Goal: Task Accomplishment & Management: Complete application form

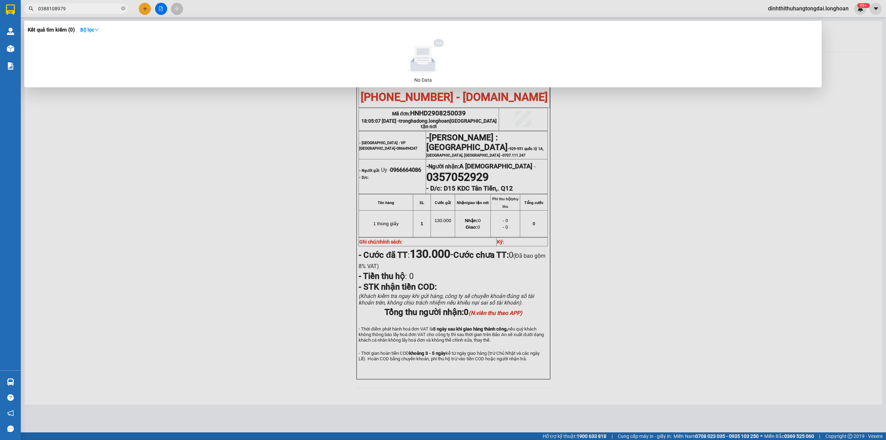
click at [64, 6] on input "0388108979" at bounding box center [79, 9] width 82 height 8
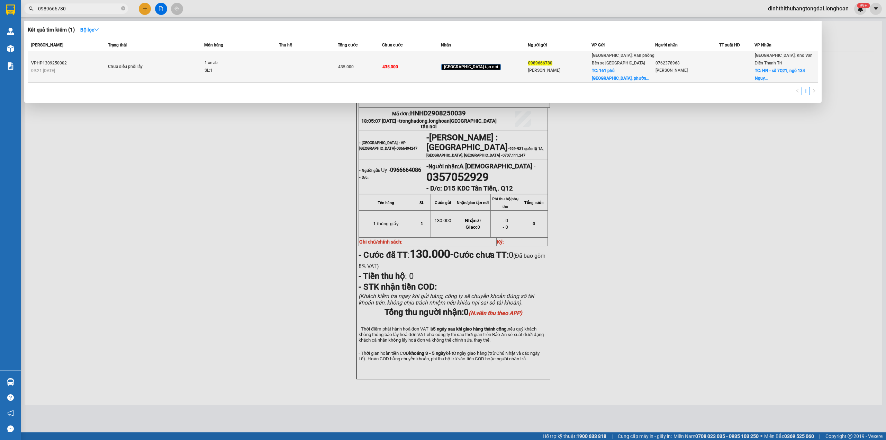
type input "0989666780"
click at [253, 64] on div "1 xe ab" at bounding box center [231, 63] width 52 height 8
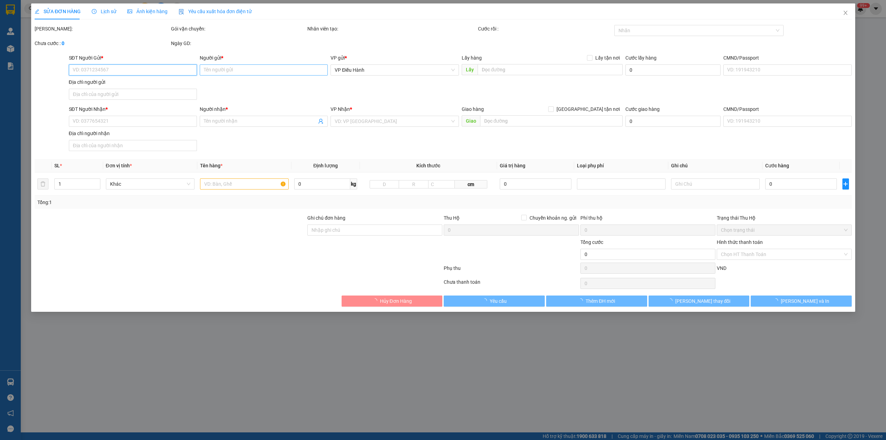
type input "0989666780"
type input "[PERSON_NAME]"
checkbox input "true"
type input "[STREET_ADDRESS]"
type input "0762378968"
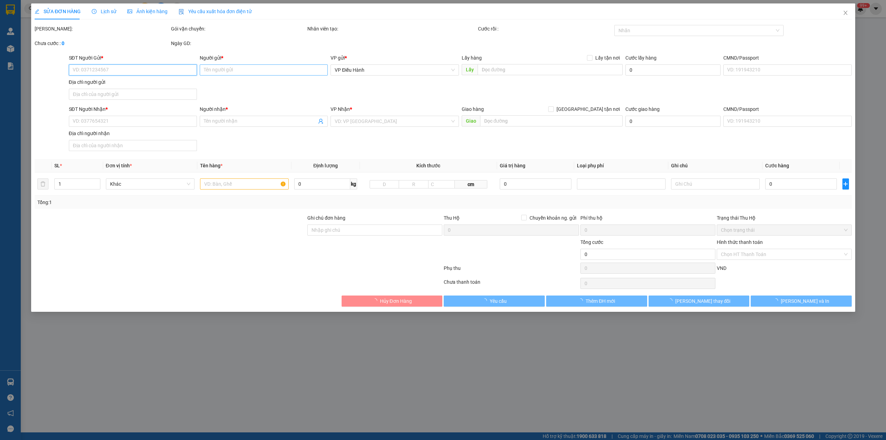
type input "[PERSON_NAME]"
checkbox input "true"
type input "HN - số 7Q21, ngõ 134 [PERSON_NAME], [PERSON_NAME], [PERSON_NAME]"
type input "435.000"
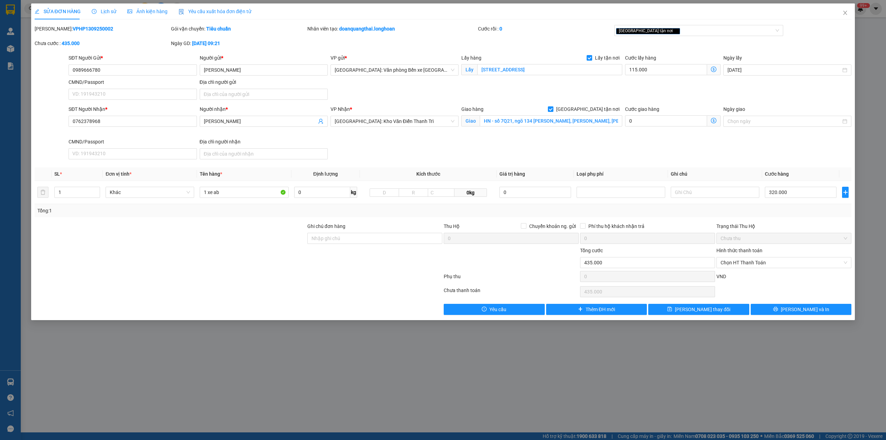
click at [104, 11] on span "Lịch sử" at bounding box center [104, 12] width 25 height 6
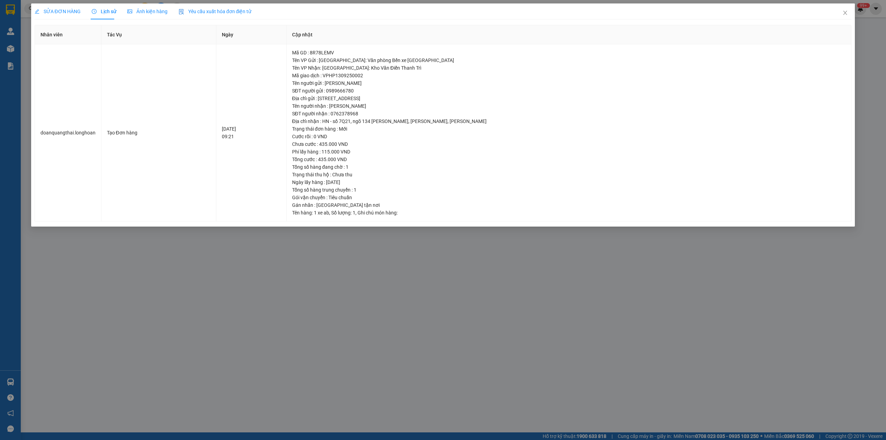
click at [856, 12] on div "SỬA ĐƠN HÀNG Lịch sử Ảnh kiện hàng Yêu cầu xuất hóa đơn điện tử Total Paid Fee …" at bounding box center [443, 220] width 886 height 440
click at [851, 16] on span "Close" at bounding box center [845, 12] width 19 height 19
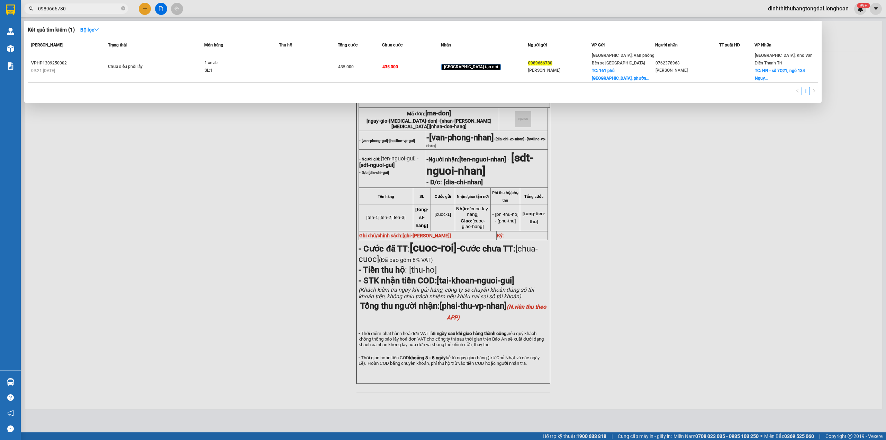
click at [63, 9] on input "0989666780" at bounding box center [79, 9] width 82 height 8
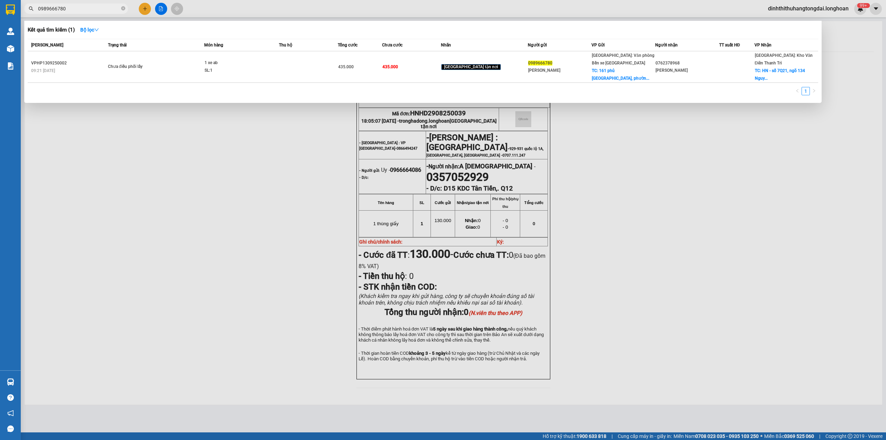
paste input "text"
click at [67, 10] on input "098966678" at bounding box center [79, 9] width 82 height 8
click at [85, 7] on input "098966678" at bounding box center [79, 9] width 82 height 8
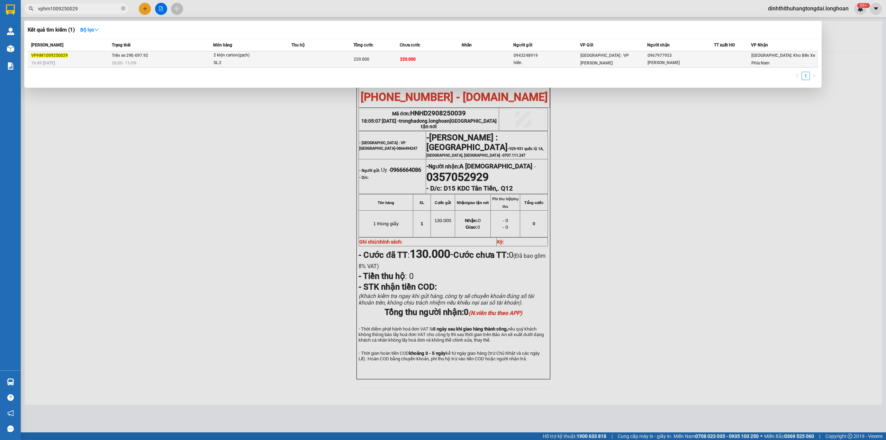
type input "vphm1009250029"
click at [127, 60] on span "20:00 [DATE]" at bounding box center [124, 63] width 25 height 6
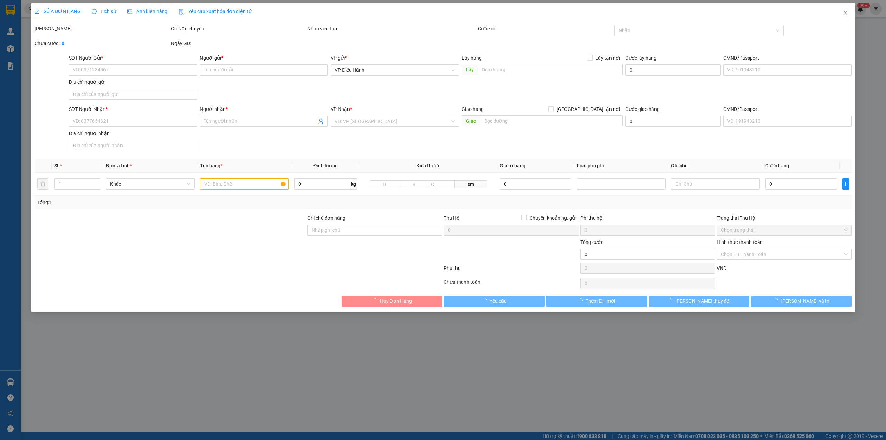
type input "0943248919"
type input "hiền"
type input "0967977953"
type input "[PERSON_NAME]"
type input "nhận nguyên kiện,giao nguyên kiện,bể vỡ k đền"
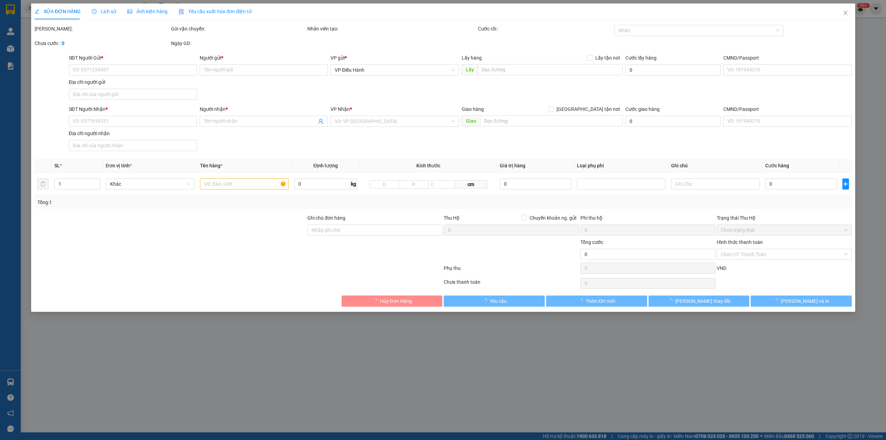
type input "220.000"
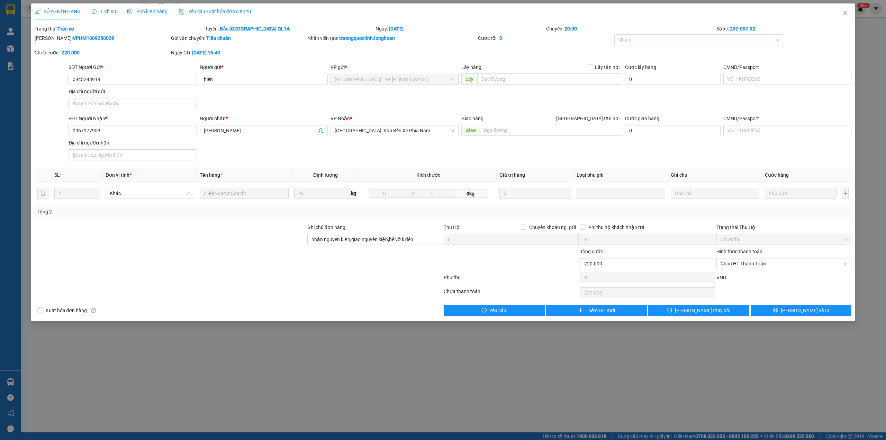
click at [107, 10] on span "Lịch sử" at bounding box center [104, 12] width 25 height 6
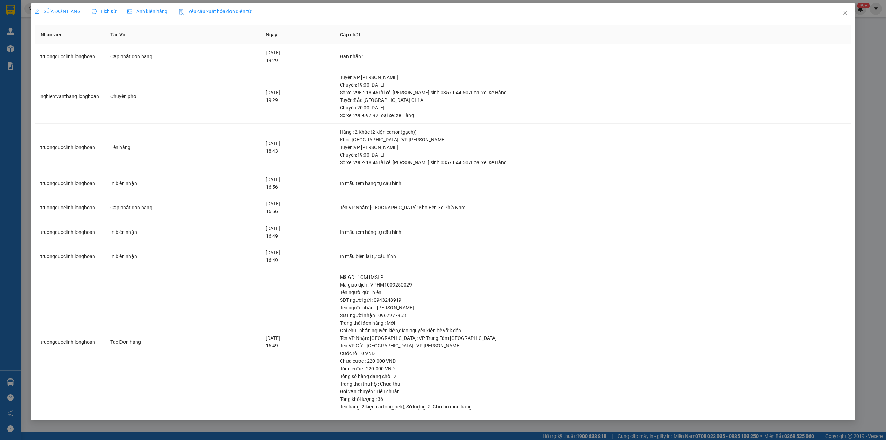
click at [65, 6] on div "SỬA ĐƠN HÀNG" at bounding box center [58, 11] width 46 height 16
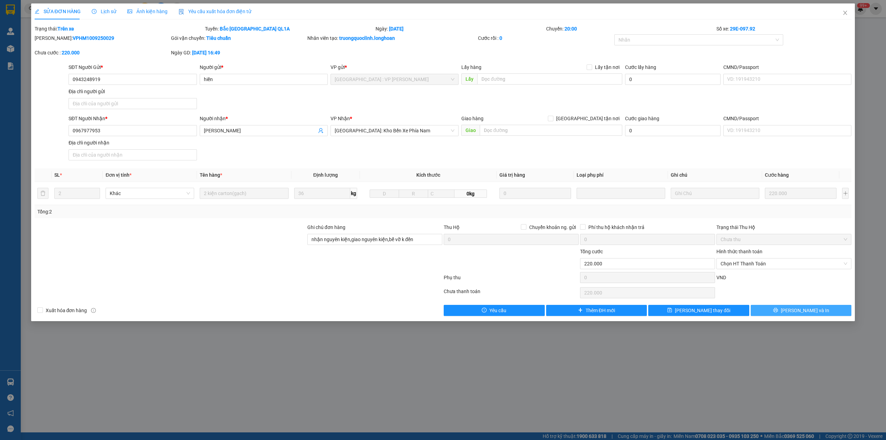
click at [778, 312] on icon "printer" at bounding box center [776, 309] width 5 height 5
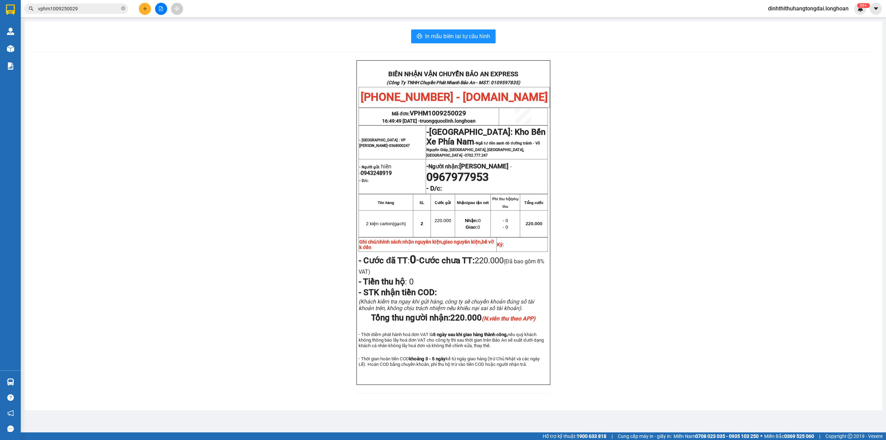
click at [82, 10] on input "vphm1009250029" at bounding box center [79, 9] width 82 height 8
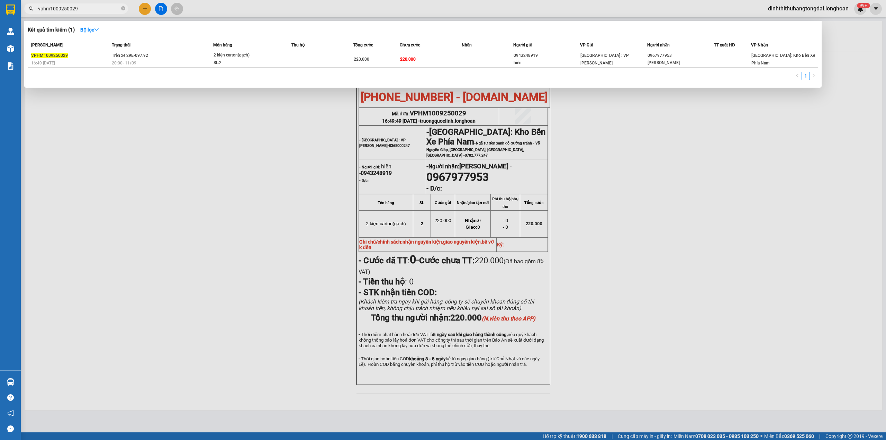
click at [81, 10] on input "vphm1009250029" at bounding box center [79, 9] width 82 height 8
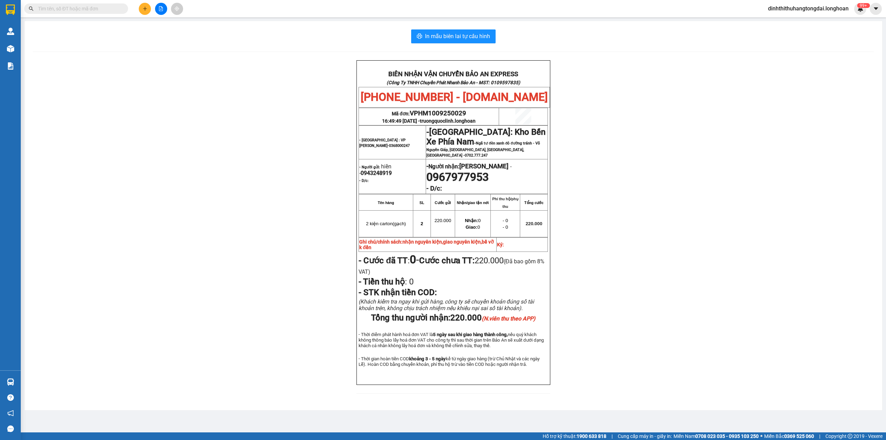
click at [82, 8] on input "text" at bounding box center [79, 9] width 82 height 8
click at [60, 11] on input "text" at bounding box center [79, 9] width 82 height 8
paste input "0989666780"
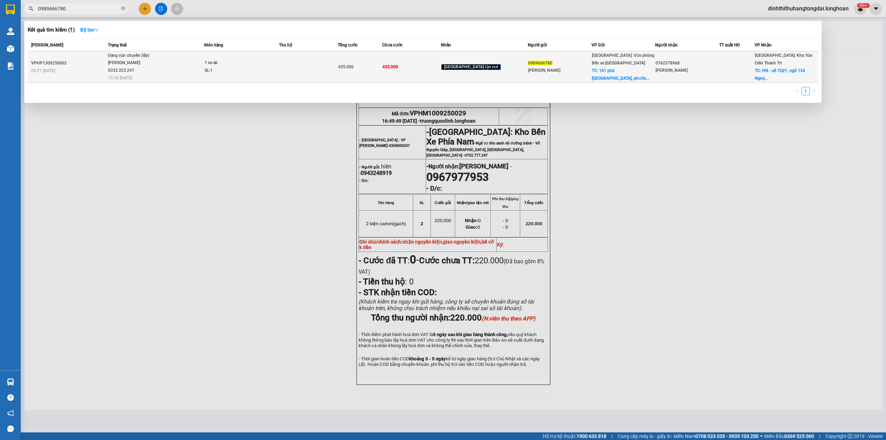
type input "0989666780"
click at [159, 64] on div "[PERSON_NAME] 0333.323.247" at bounding box center [134, 66] width 52 height 15
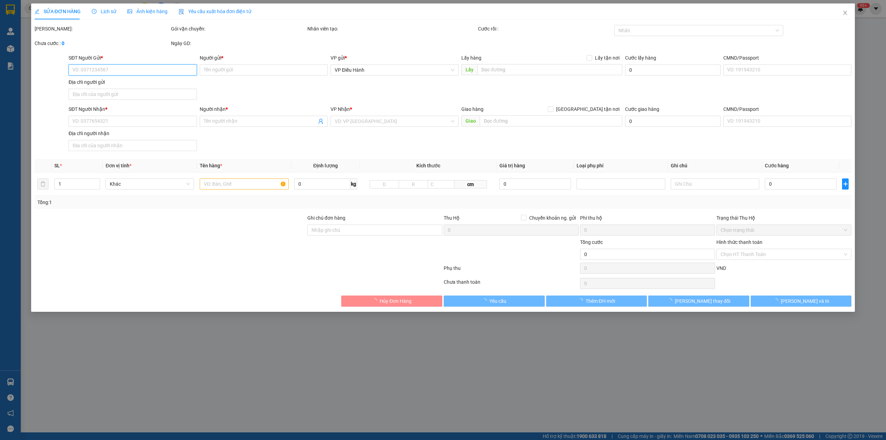
type input "0989666780"
type input "[PERSON_NAME]"
checkbox input "true"
type input "[STREET_ADDRESS]"
type input "0762378968"
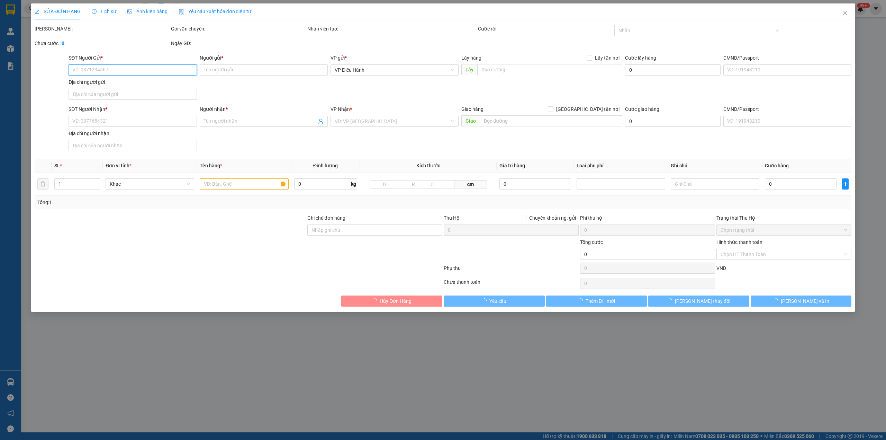
type input "[PERSON_NAME]"
checkbox input "true"
type input "HN - số 7Q21, ngõ 134 [PERSON_NAME], [PERSON_NAME], [PERSON_NAME]"
type input "435.000"
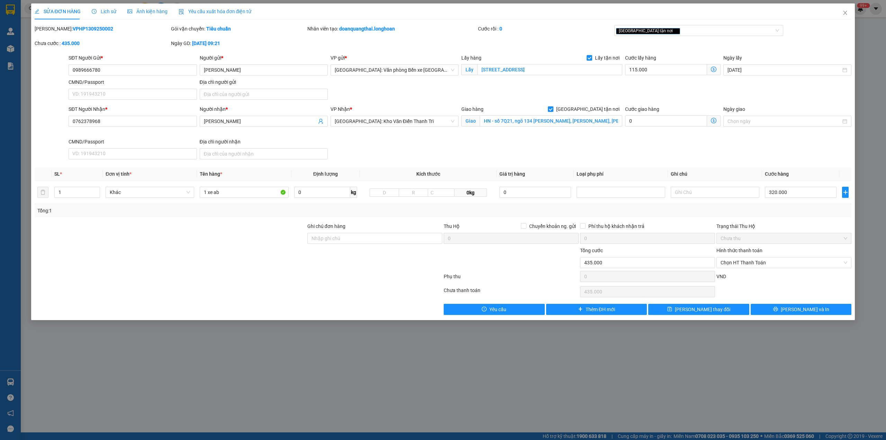
click at [96, 17] on div "Lịch sử" at bounding box center [104, 11] width 25 height 16
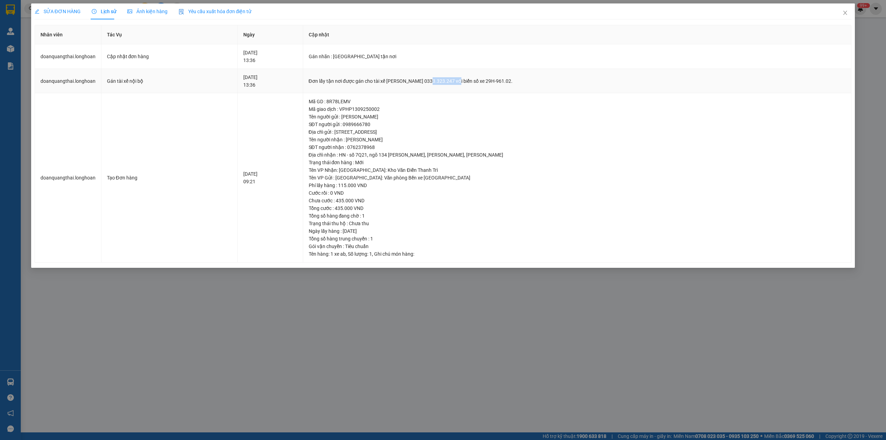
drag, startPoint x: 443, startPoint y: 82, endPoint x: 472, endPoint y: 82, distance: 28.4
click at [472, 82] on div "Đơn lấy tận nơi được gán cho tài xế [PERSON_NAME] 0333.323.247 với biển số xe 2…" at bounding box center [577, 81] width 537 height 8
copy div "0333.323.247"
click at [55, 14] on span "SỬA ĐƠN HÀNG" at bounding box center [58, 12] width 46 height 6
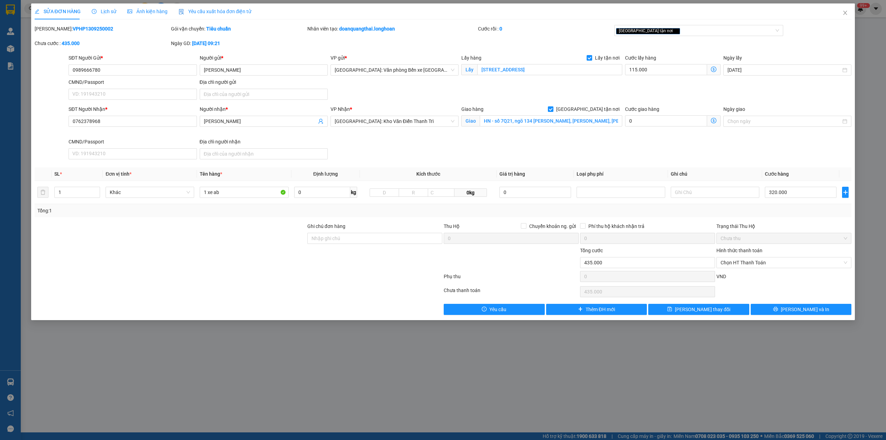
click at [95, 14] on span "Lịch sử" at bounding box center [104, 12] width 25 height 6
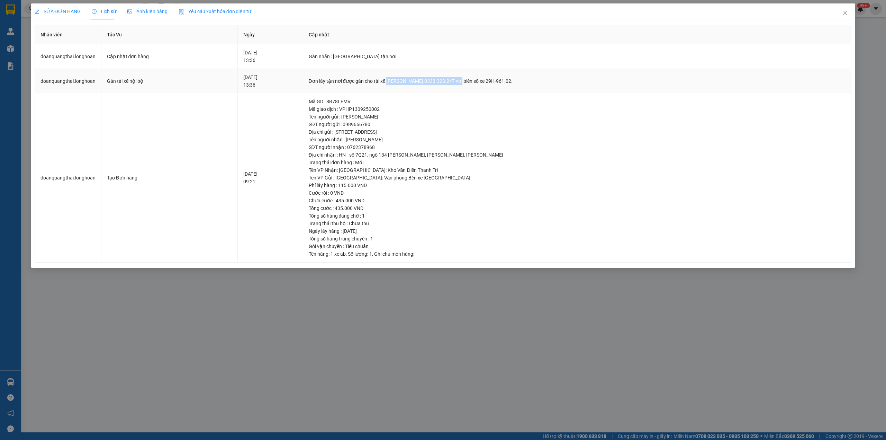
drag, startPoint x: 403, startPoint y: 82, endPoint x: 473, endPoint y: 84, distance: 69.7
click at [473, 84] on div "Đơn lấy tận nơi được gán cho tài xế [PERSON_NAME] 0333.323.247 với biển số xe 2…" at bounding box center [577, 81] width 537 height 8
copy div "[PERSON_NAME] 0333.323.247"
